Goal: Check status: Check status

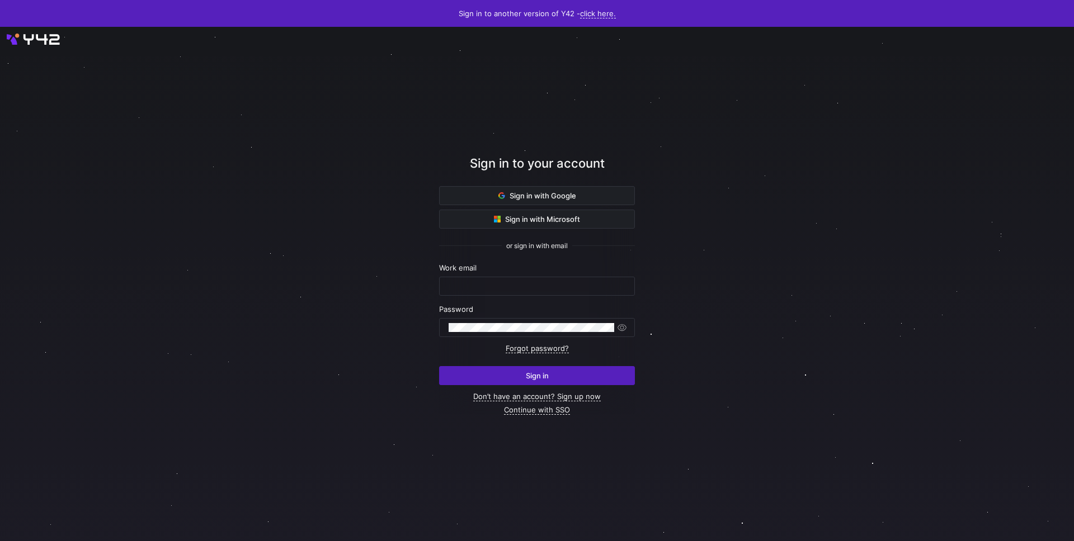
click at [534, 184] on div "Sign in to your account" at bounding box center [537, 170] width 196 height 32
click at [530, 192] on span "Sign in with Google" at bounding box center [537, 195] width 78 height 9
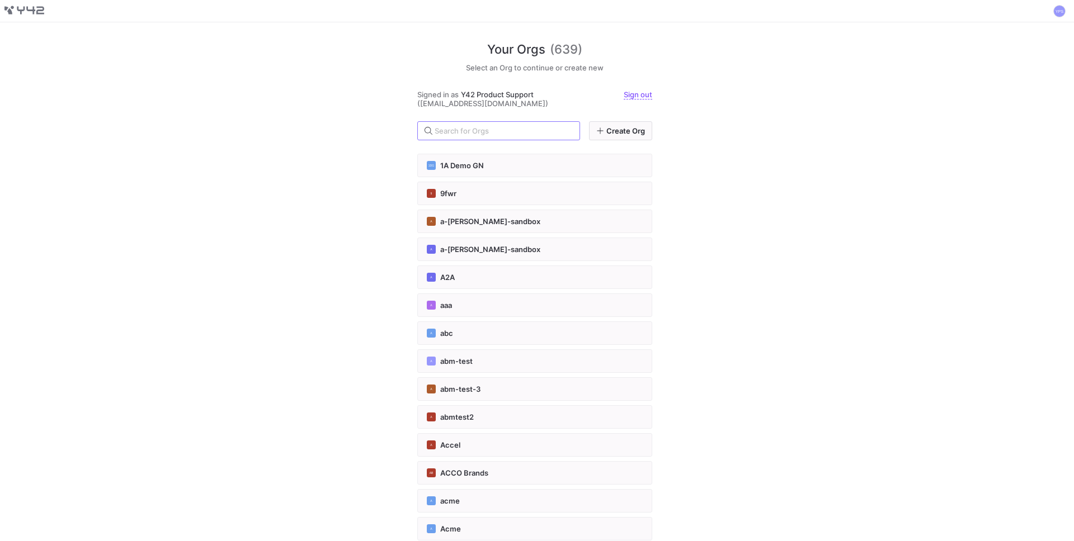
click at [815, 185] on div "Your Orgs (639) Select an Org to continue or create new Signed in as Y42 Produc…" at bounding box center [537, 281] width 1074 height 519
click at [1062, 14] on span at bounding box center [1059, 10] width 13 height 13
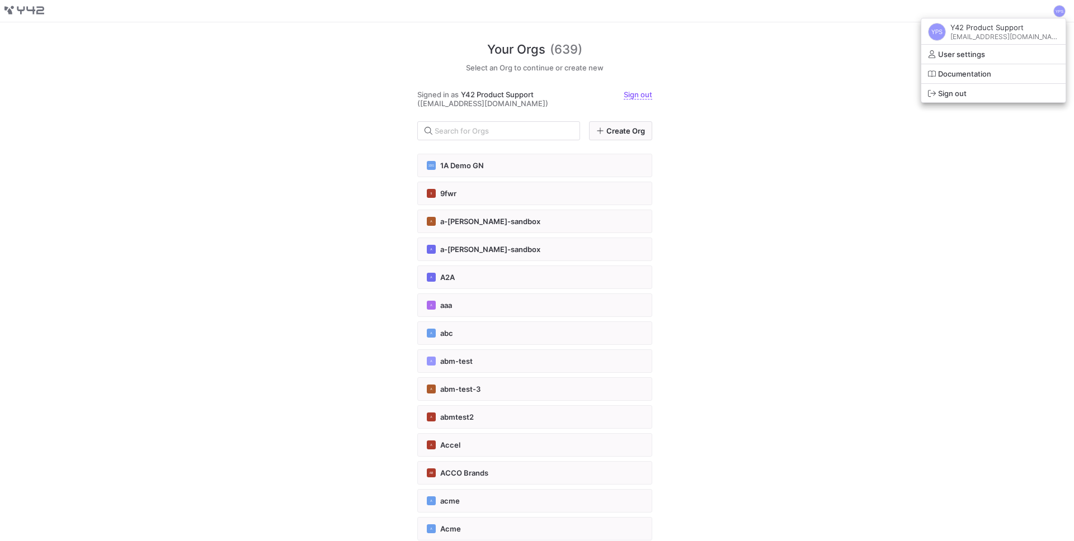
click at [772, 116] on div at bounding box center [537, 270] width 1074 height 541
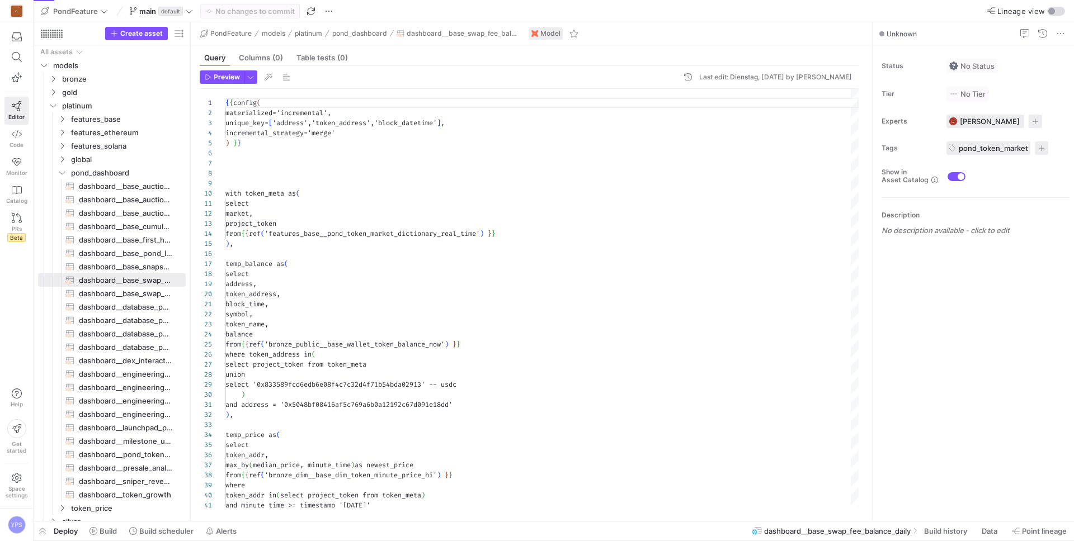
scroll to position [101, 0]
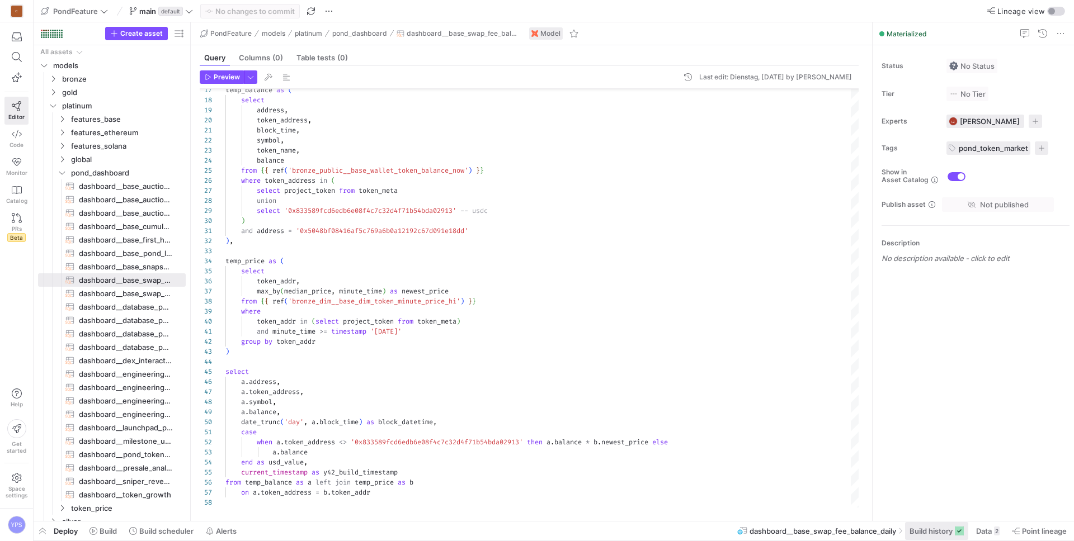
click at [951, 535] on span "Build history" at bounding box center [937, 531] width 54 height 9
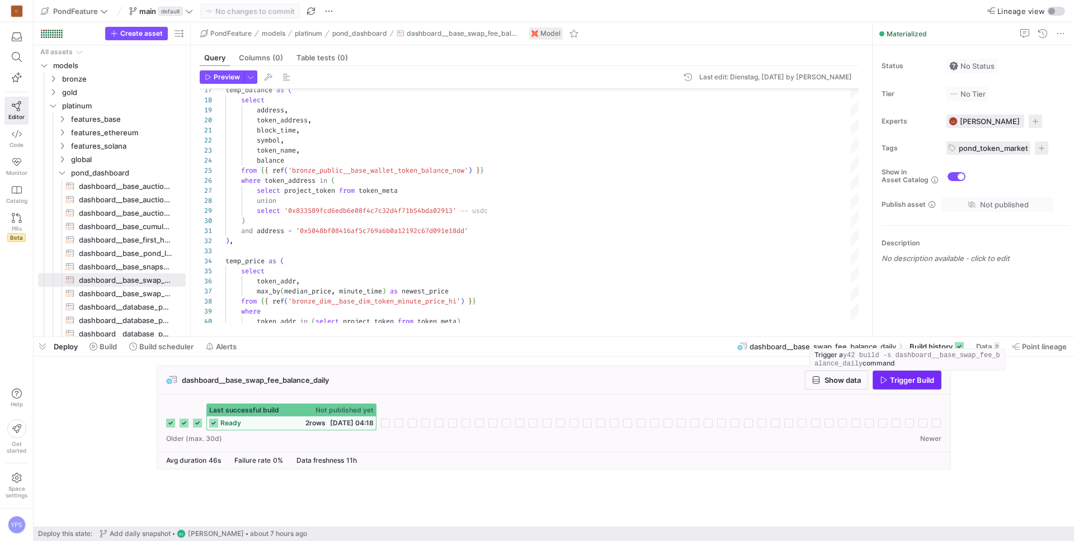
click at [913, 385] on span "button" at bounding box center [907, 380] width 68 height 18
click at [439, 391] on div "dashboard__base_swap_fee_balance_daily Show data Trigger Build" at bounding box center [553, 380] width 793 height 29
click at [388, 423] on rect at bounding box center [385, 423] width 9 height 9
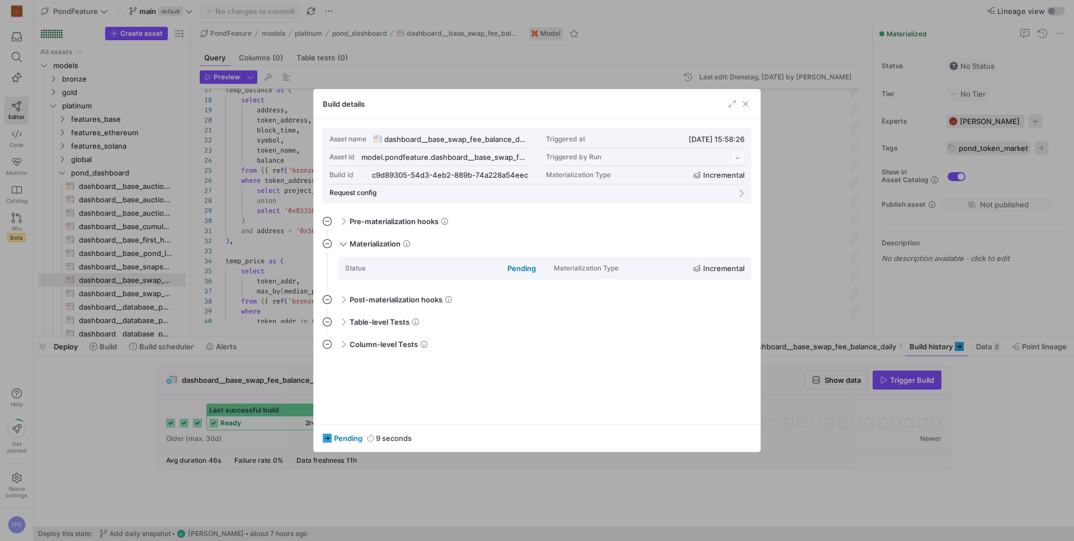
scroll to position [101, 0]
click at [523, 174] on span "button" at bounding box center [522, 174] width 11 height 11
click at [745, 103] on span "button" at bounding box center [745, 103] width 11 height 11
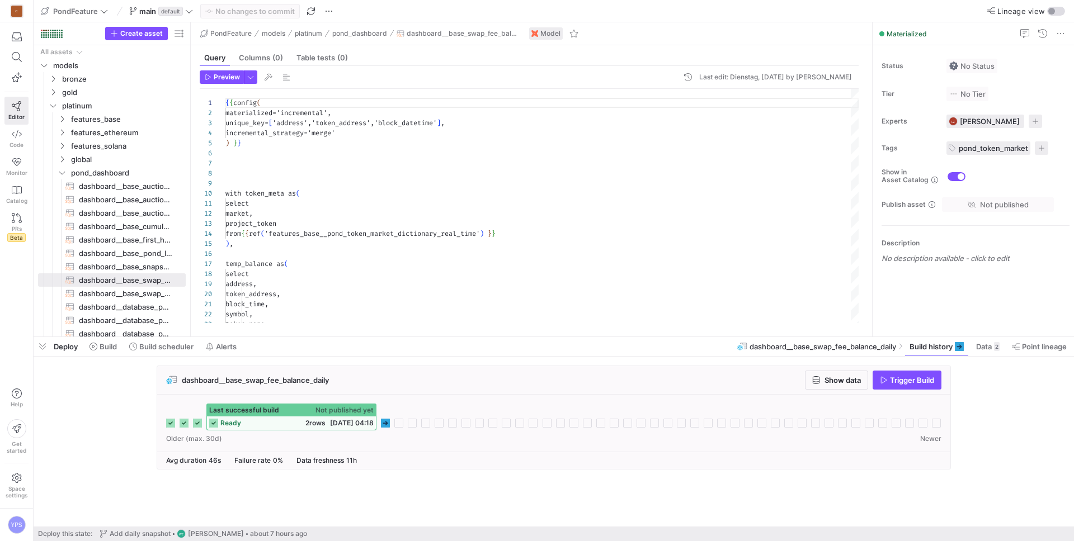
scroll to position [101, 0]
